Goal: Transaction & Acquisition: Download file/media

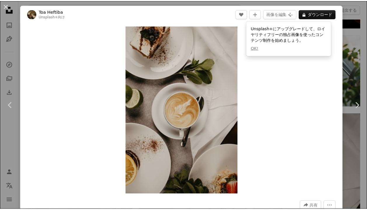
scroll to position [7011, 0]
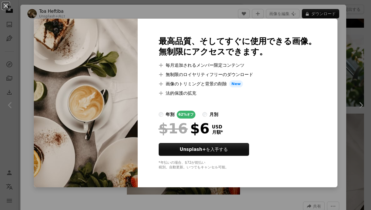
click at [91, 57] on img at bounding box center [86, 103] width 104 height 169
click at [6, 9] on button "An X shape" at bounding box center [5, 5] width 7 height 7
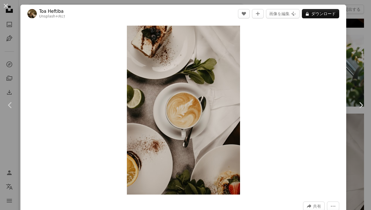
click at [343, 65] on div "An X shape Chevron left Chevron right Toa Heftiba Unsplash+ 向け A heart A plus s…" at bounding box center [185, 105] width 371 height 210
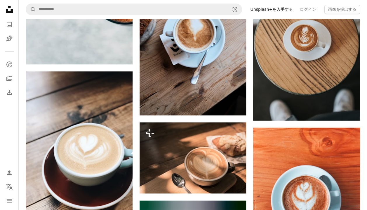
scroll to position [10230, 0]
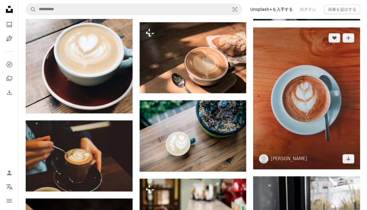
click at [321, 146] on img at bounding box center [306, 98] width 107 height 142
click at [348, 155] on icon "Arrow pointing down" at bounding box center [348, 158] width 5 height 7
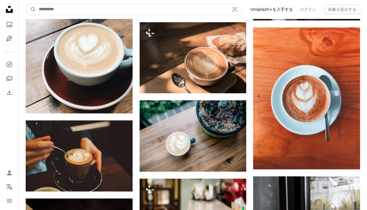
click at [56, 12] on input "サイト内でビジュアルを探す" at bounding box center [132, 9] width 192 height 11
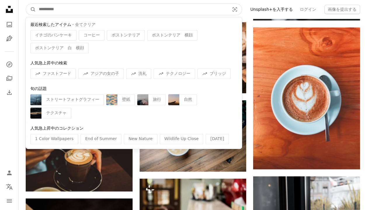
click at [56, 12] on input "サイト内でビジュアルを探す" at bounding box center [132, 9] width 192 height 11
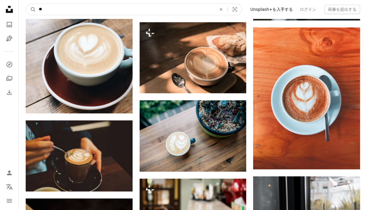
type input "*"
type input "******"
click at [26, 4] on button "A magnifying glass" at bounding box center [31, 9] width 10 height 11
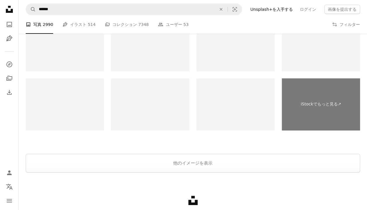
scroll to position [1077, 0]
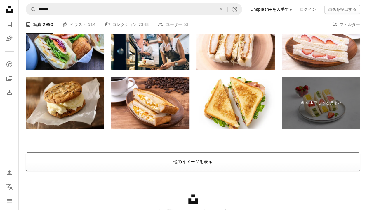
click at [206, 161] on button "他のイメージを表示" at bounding box center [193, 162] width 334 height 19
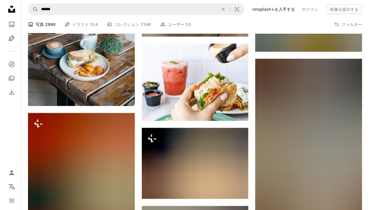
scroll to position [25977, 0]
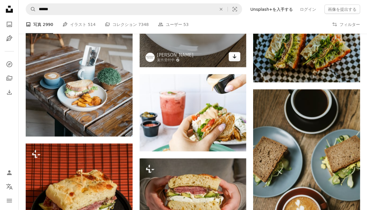
click at [231, 52] on link "Arrow pointing down" at bounding box center [234, 56] width 12 height 9
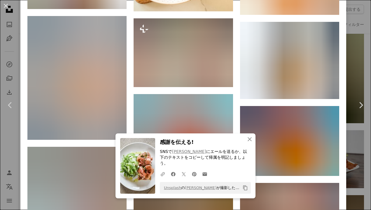
scroll to position [590, 0]
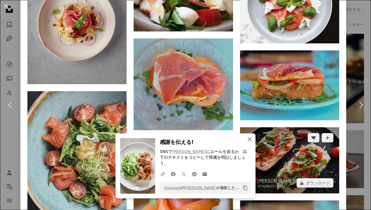
drag, startPoint x: 248, startPoint y: 148, endPoint x: 253, endPoint y: 145, distance: 5.5
click at [248, 143] on icon "An X shape" at bounding box center [249, 139] width 7 height 7
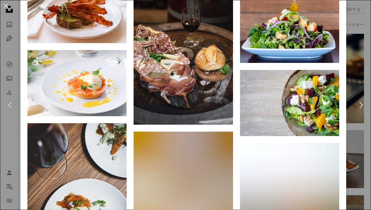
scroll to position [15625, 0]
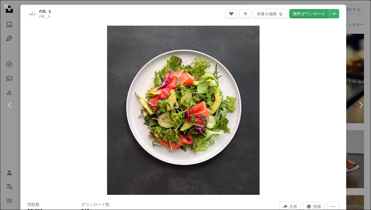
click at [305, 15] on link "無料ダウンロード" at bounding box center [309, 13] width 40 height 9
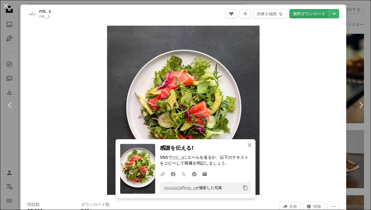
click at [305, 15] on link "無料ダウンロード" at bounding box center [309, 13] width 40 height 9
click at [311, 15] on link "無料ダウンロード" at bounding box center [309, 13] width 40 height 9
click at [171, 101] on img "この画像でズームインする" at bounding box center [183, 111] width 153 height 170
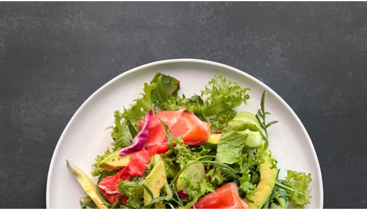
scroll to position [96, 0]
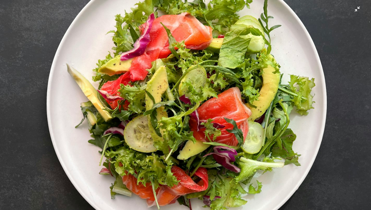
click at [171, 101] on img "この画像でズームアウトする" at bounding box center [186, 109] width 372 height 413
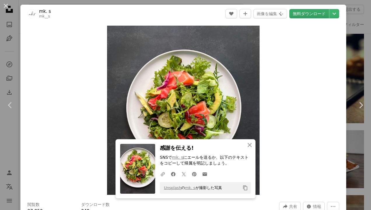
click at [306, 15] on link "無料ダウンロード" at bounding box center [309, 13] width 40 height 9
click at [246, 149] on icon "An X shape" at bounding box center [249, 145] width 7 height 7
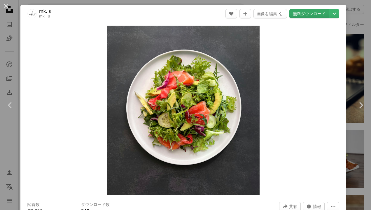
click at [299, 14] on link "無料ダウンロード" at bounding box center [309, 13] width 40 height 9
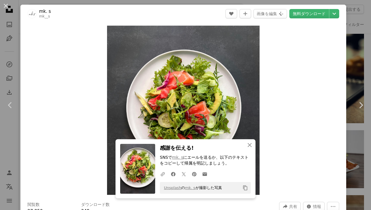
click at [280, 94] on div "Zoom in" at bounding box center [183, 110] width 326 height 175
click at [247, 146] on icon "An X shape" at bounding box center [249, 145] width 7 height 7
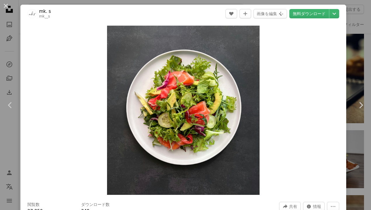
click at [346, 37] on div "An X shape Chevron left Chevron right mk. s mk__s A heart A plus sign 画像を編集 Plu…" at bounding box center [185, 105] width 371 height 210
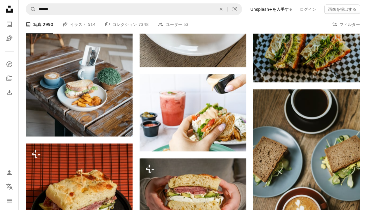
scroll to position [25838, 0]
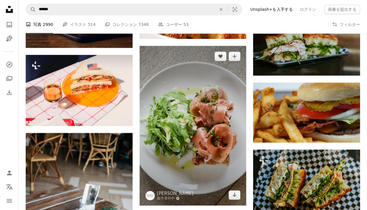
click at [187, 174] on img at bounding box center [192, 126] width 107 height 160
click at [211, 121] on img at bounding box center [192, 126] width 107 height 160
click at [226, 95] on img at bounding box center [192, 126] width 107 height 160
click at [204, 104] on img at bounding box center [192, 126] width 107 height 160
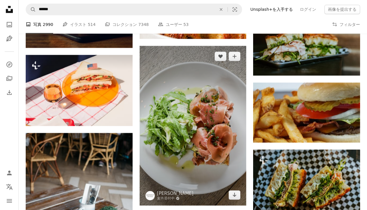
click at [204, 104] on img at bounding box center [192, 126] width 107 height 160
click at [208, 88] on img at bounding box center [192, 126] width 107 height 160
click at [200, 65] on img at bounding box center [192, 126] width 107 height 160
click at [202, 64] on img at bounding box center [192, 126] width 107 height 160
